Goal: Navigation & Orientation: Find specific page/section

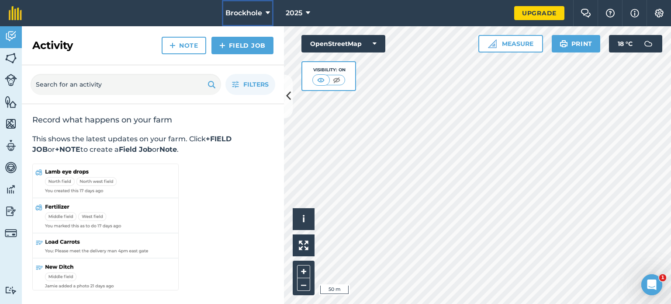
click at [260, 16] on span "Brockhole" at bounding box center [244, 13] width 37 height 10
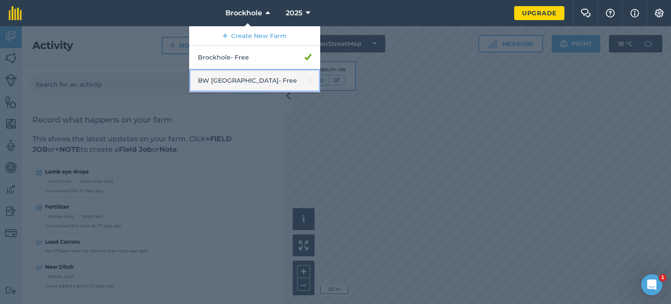
click at [236, 80] on link "BW Cheshire - Free" at bounding box center [254, 80] width 131 height 23
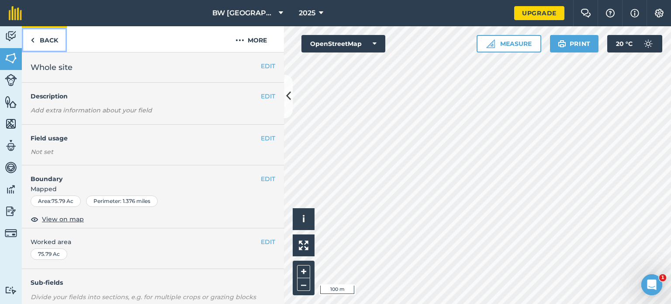
click at [28, 43] on link "Back" at bounding box center [44, 39] width 45 height 26
click at [9, 105] on img at bounding box center [11, 101] width 12 height 13
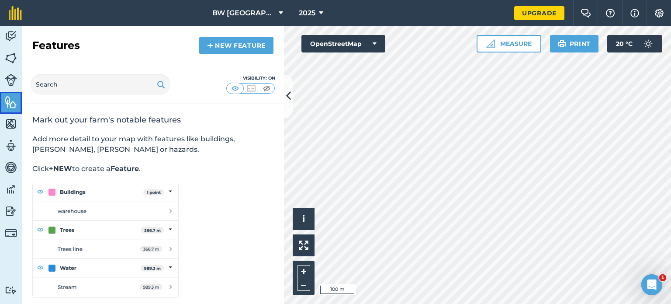
scroll to position [4, 0]
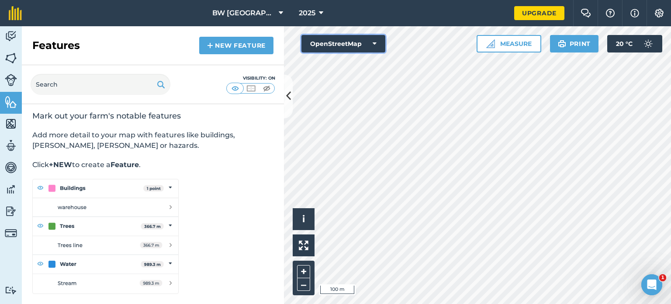
click at [340, 47] on button "OpenStreetMap" at bounding box center [344, 43] width 84 height 17
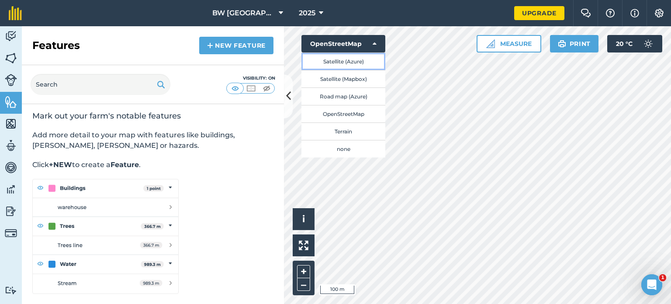
click at [335, 63] on button "Satellite (Azure)" at bounding box center [344, 60] width 84 height 17
